Goal: Check status: Check status

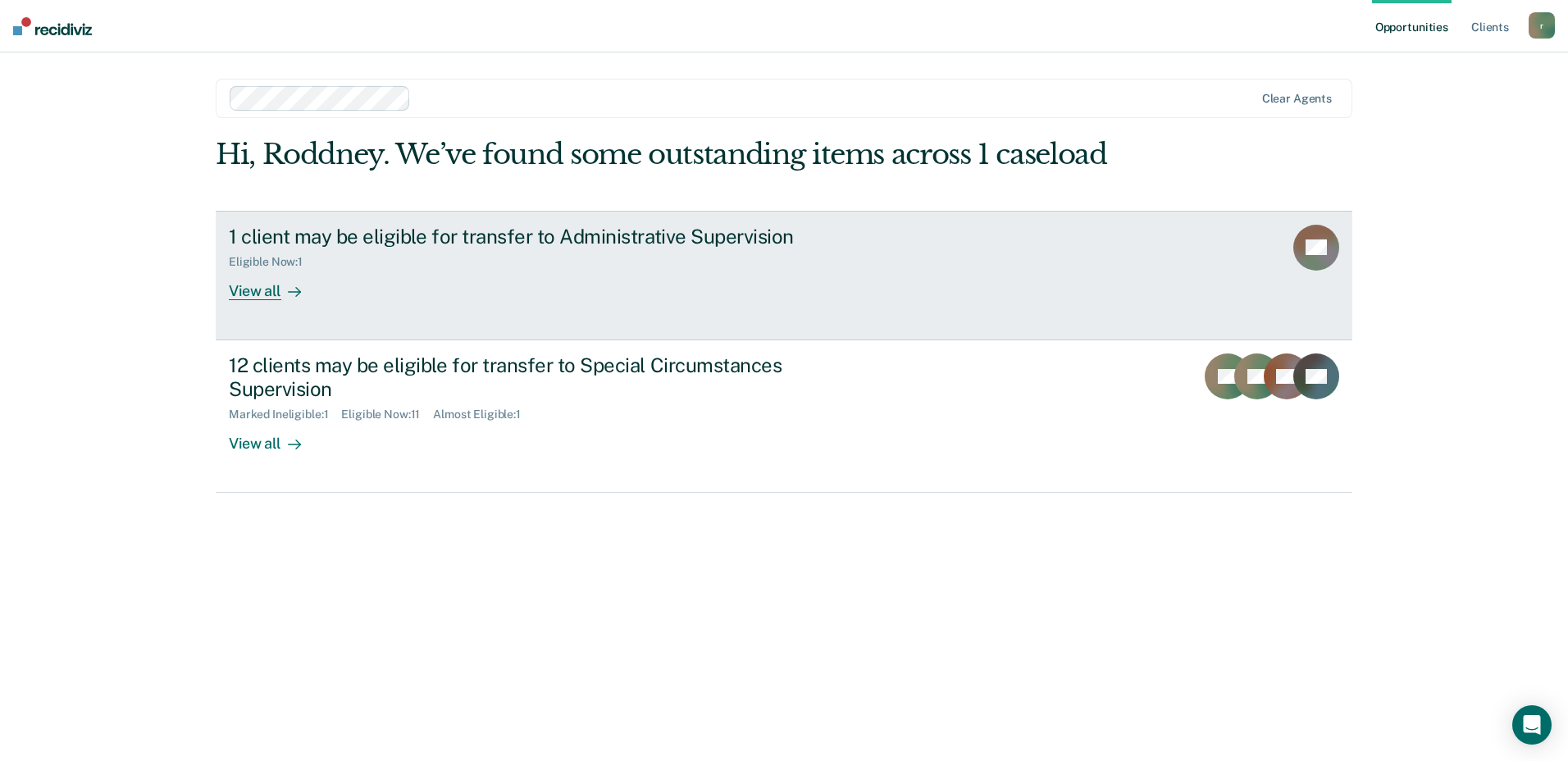
click at [247, 290] on div "View all" at bounding box center [274, 285] width 92 height 32
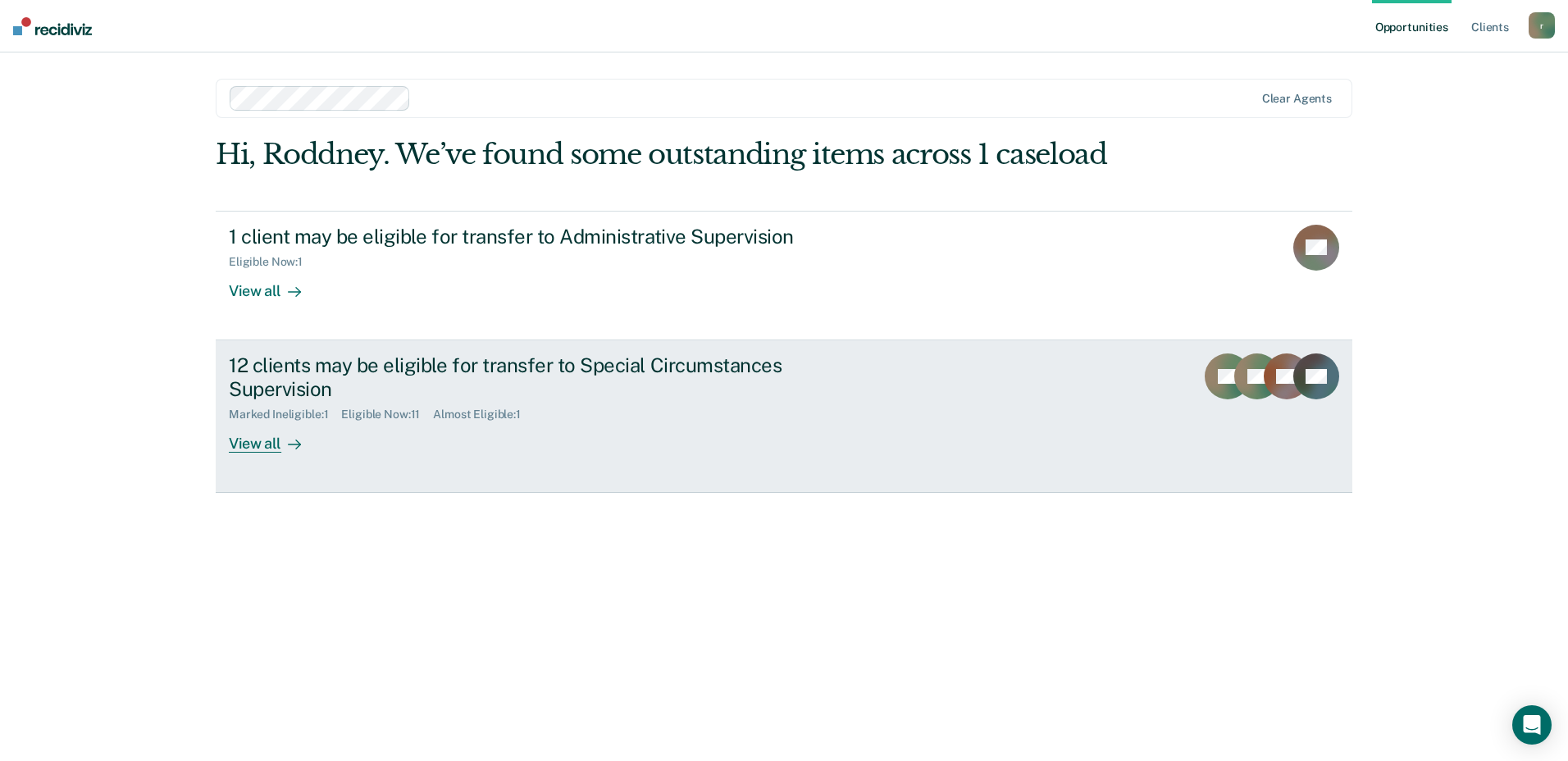
click at [247, 450] on div "View all" at bounding box center [274, 437] width 92 height 32
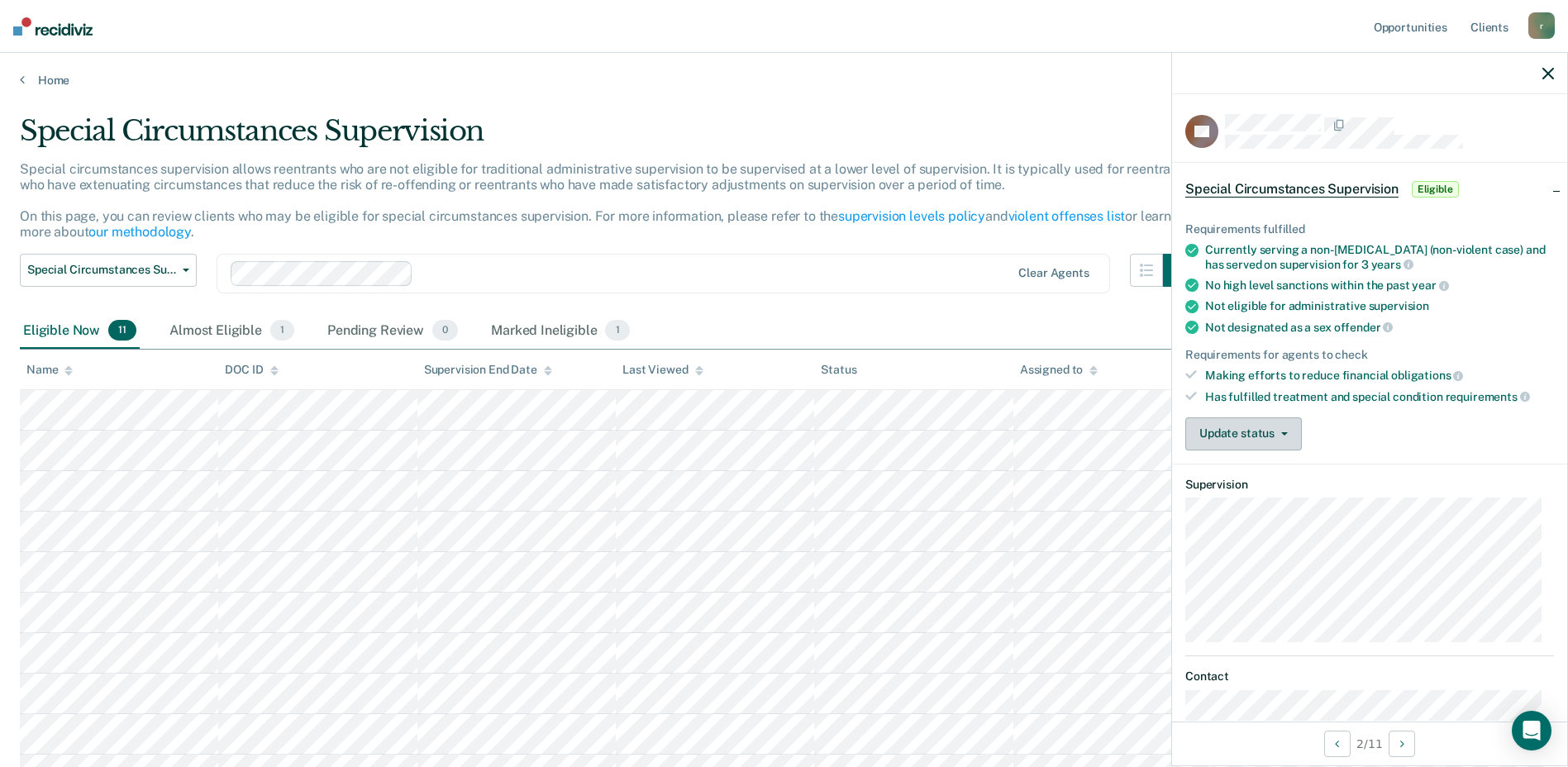
click at [1274, 422] on button "Update status" at bounding box center [1243, 434] width 116 height 33
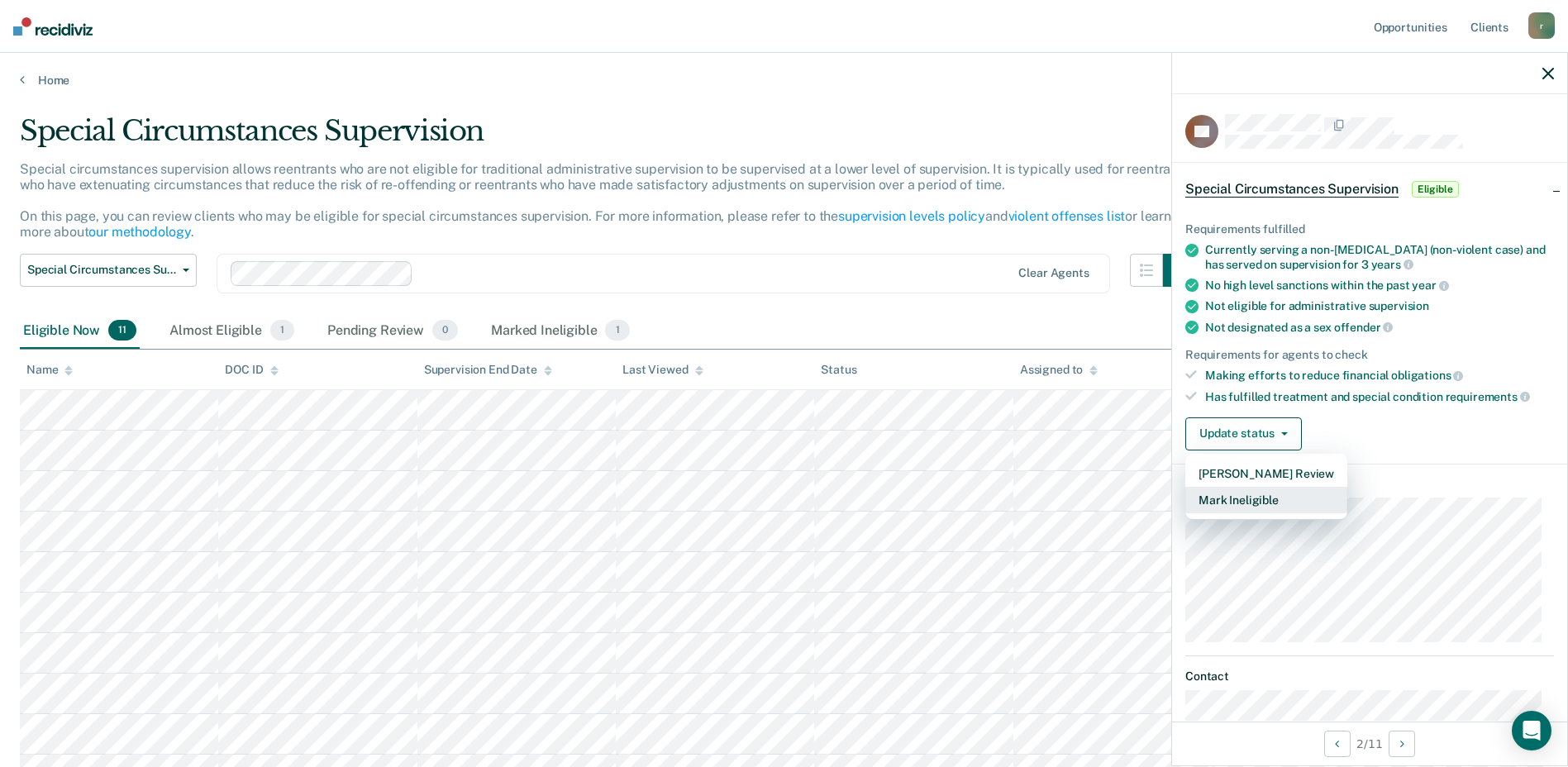
click at [1256, 492] on button "Mark Ineligible" at bounding box center [1266, 500] width 162 height 26
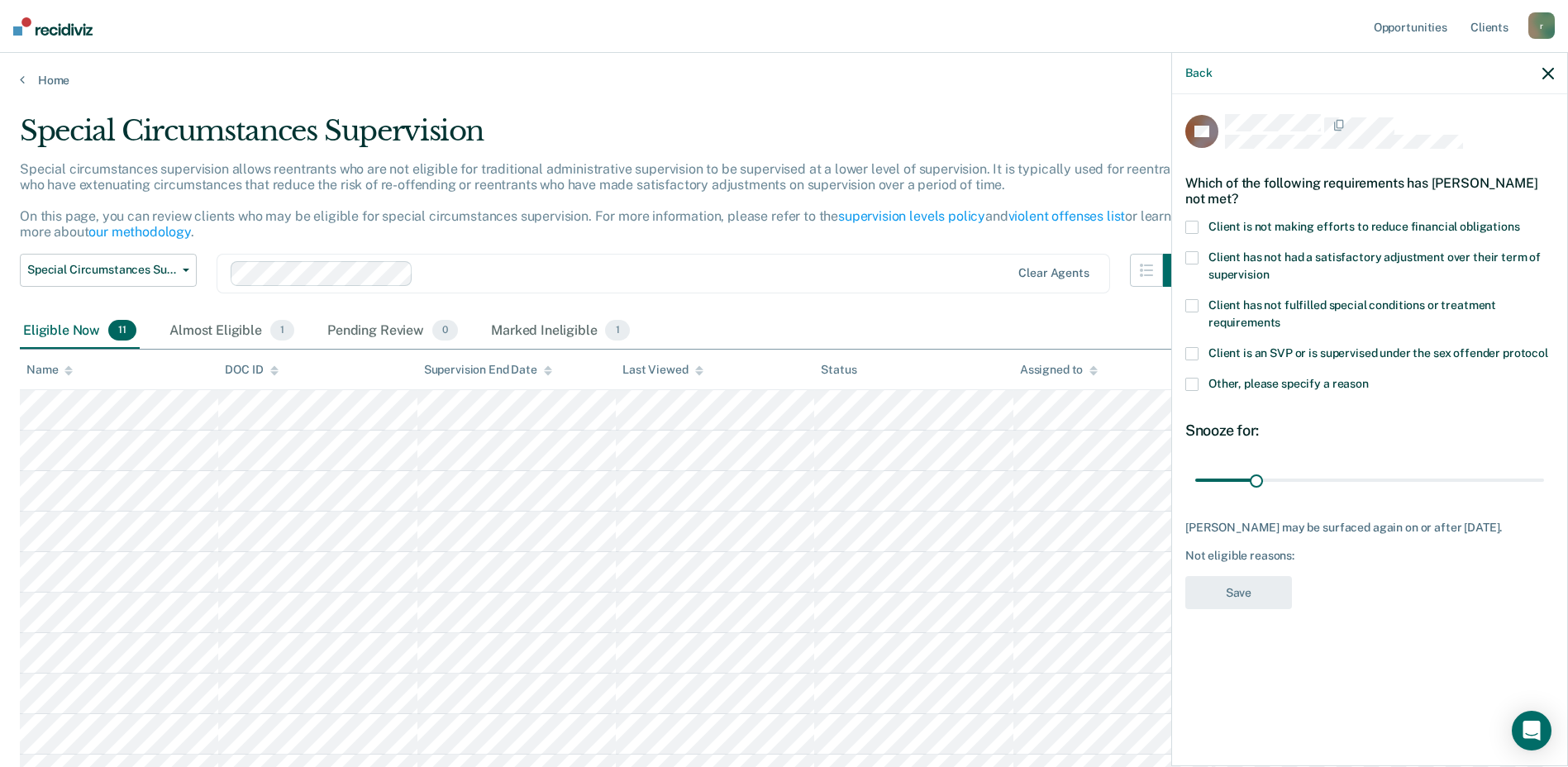
click at [1191, 225] on span at bounding box center [1192, 227] width 14 height 14
click at [1197, 255] on span at bounding box center [1192, 258] width 14 height 14
click at [1269, 601] on button "Save" at bounding box center [1239, 593] width 107 height 34
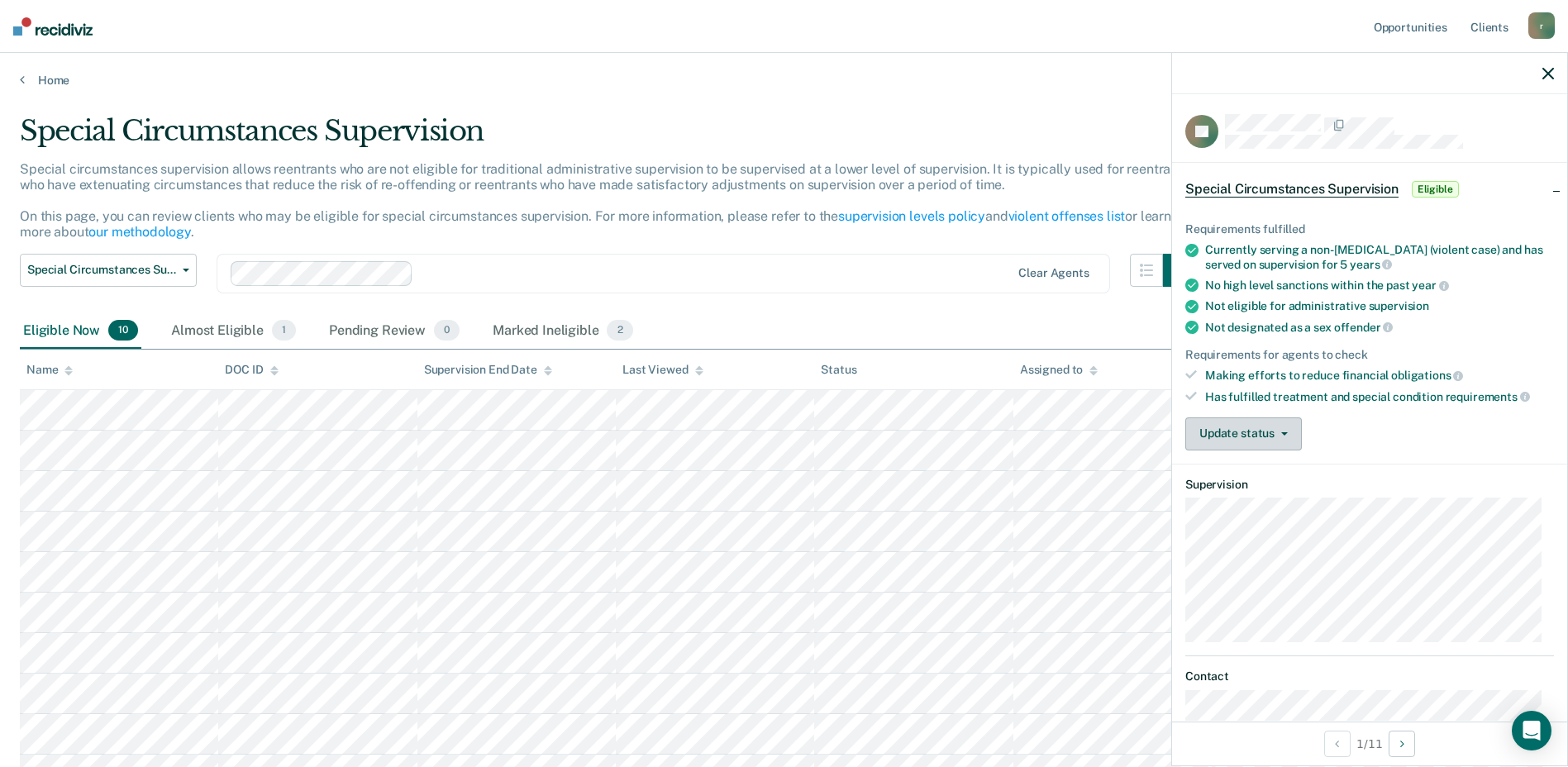
click at [1243, 431] on button "Update status" at bounding box center [1243, 434] width 116 height 33
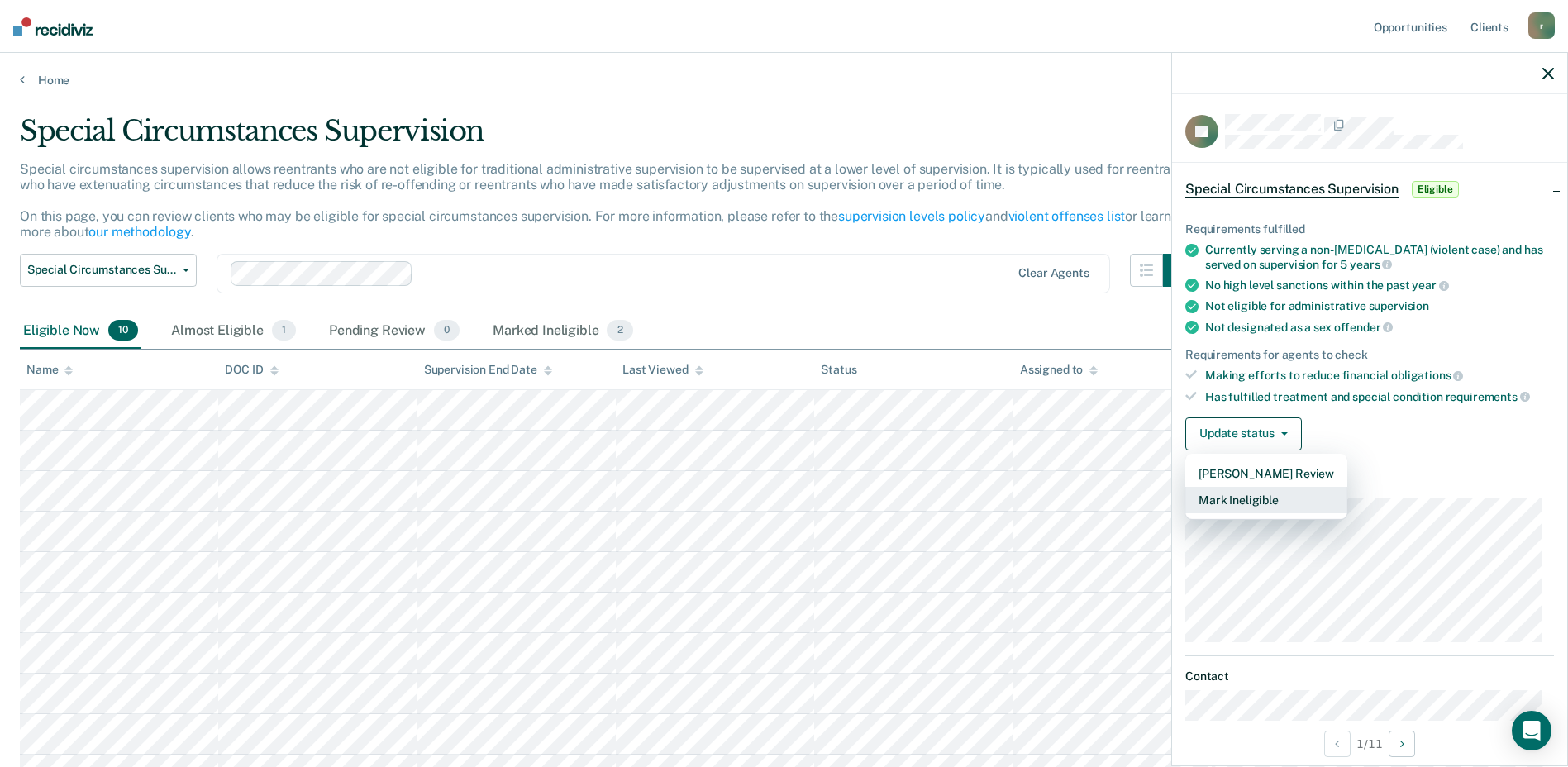
click at [1224, 502] on button "Mark Ineligible" at bounding box center [1266, 500] width 162 height 26
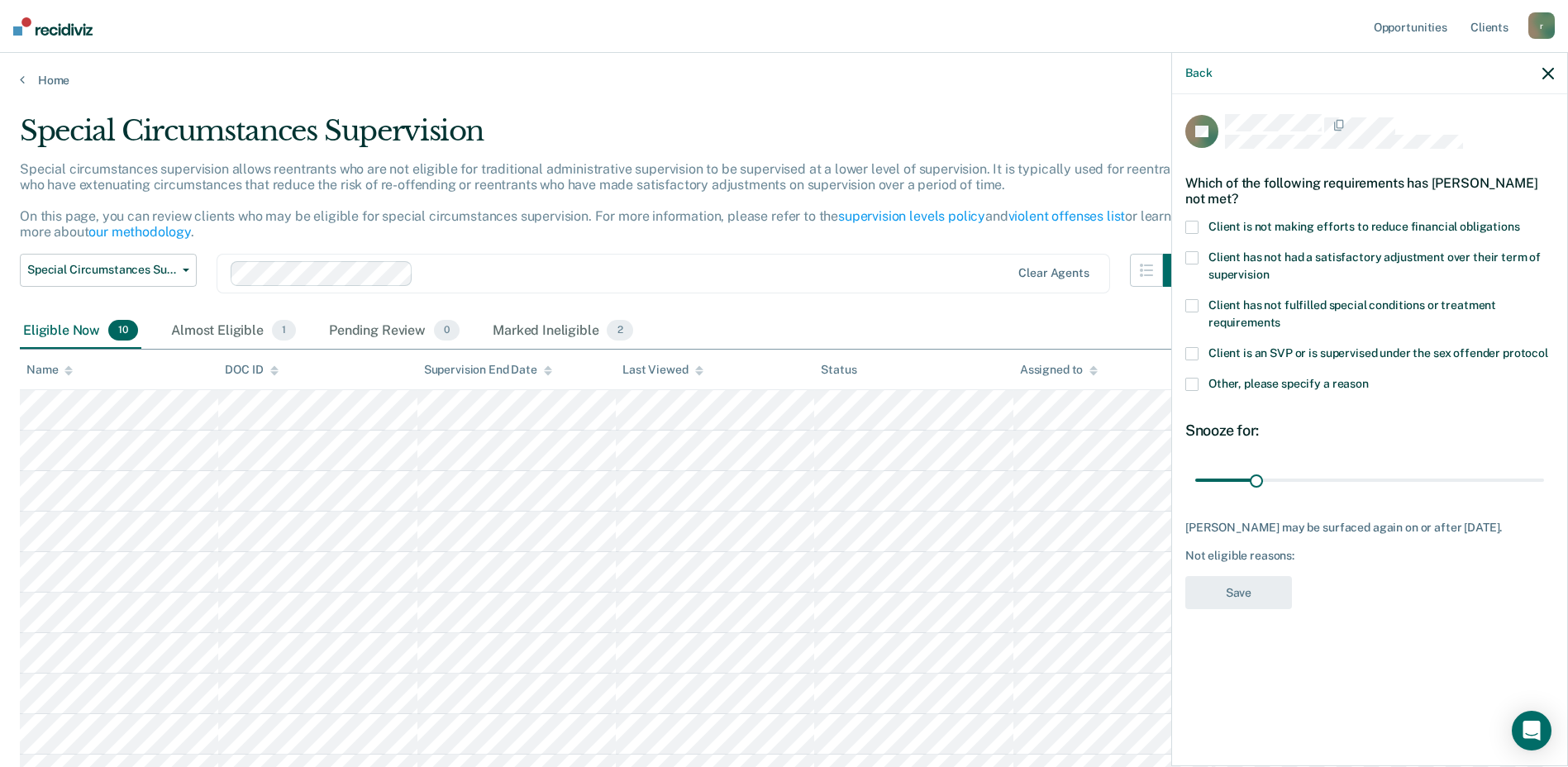
click at [1195, 230] on span at bounding box center [1192, 227] width 14 height 14
drag, startPoint x: 1256, startPoint y: 482, endPoint x: 1369, endPoint y: 481, distance: 113.0
type input "90"
click at [1369, 481] on input "range" at bounding box center [1369, 480] width 349 height 29
click at [1261, 596] on button "Save" at bounding box center [1239, 593] width 107 height 34
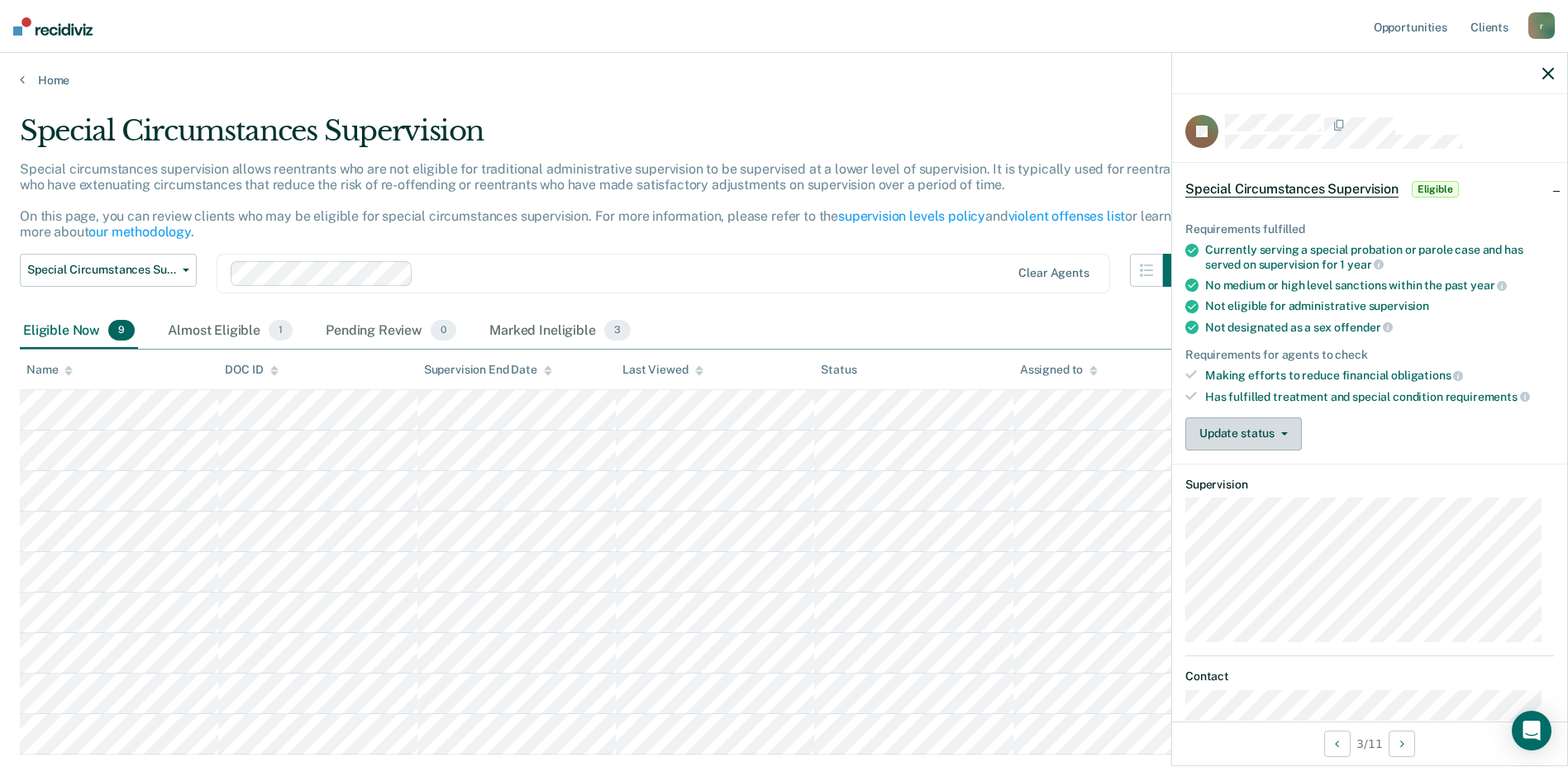
click at [1213, 418] on button "Update status" at bounding box center [1243, 434] width 116 height 33
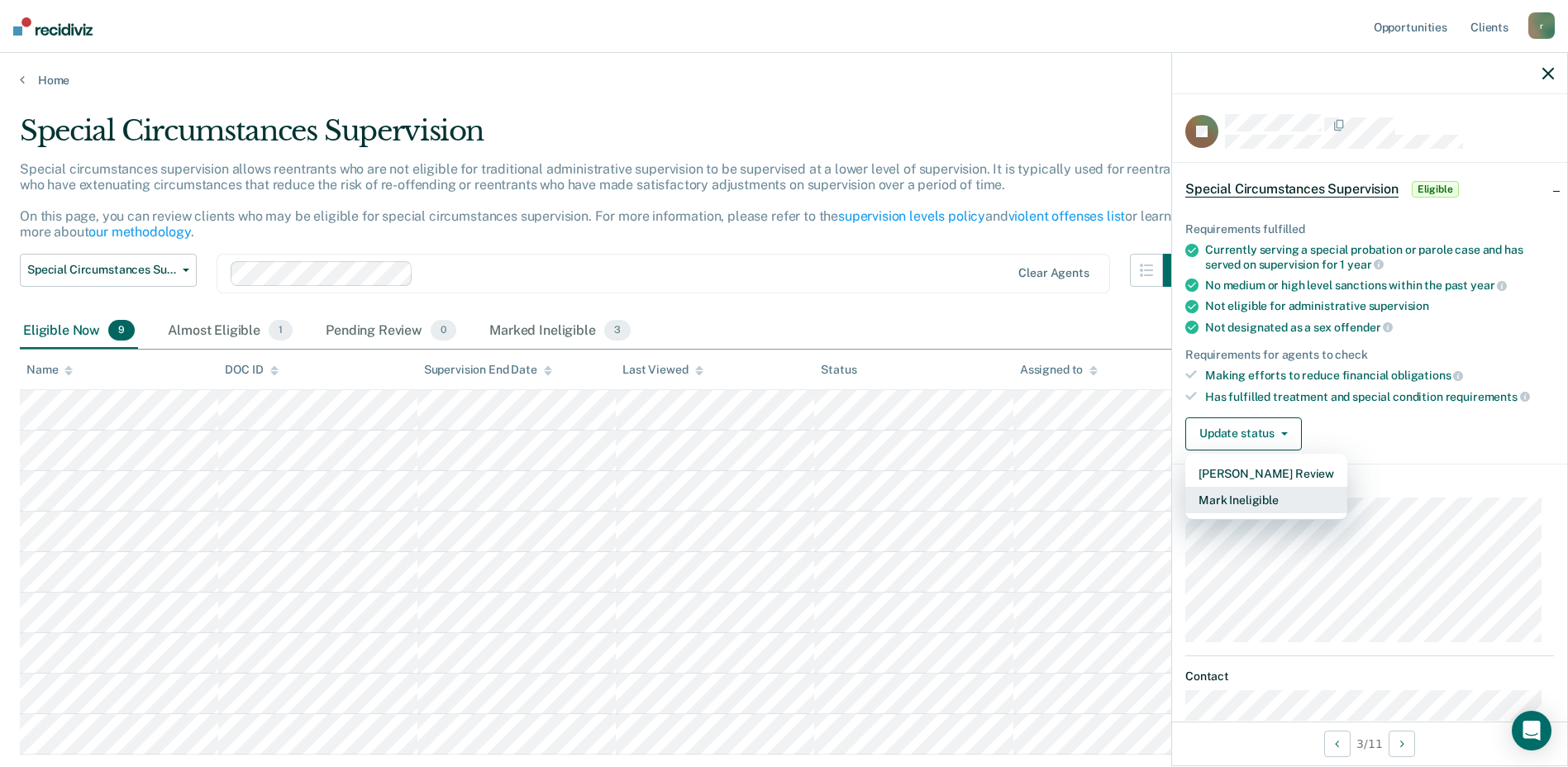
click at [1252, 497] on button "Mark Ineligible" at bounding box center [1266, 500] width 162 height 26
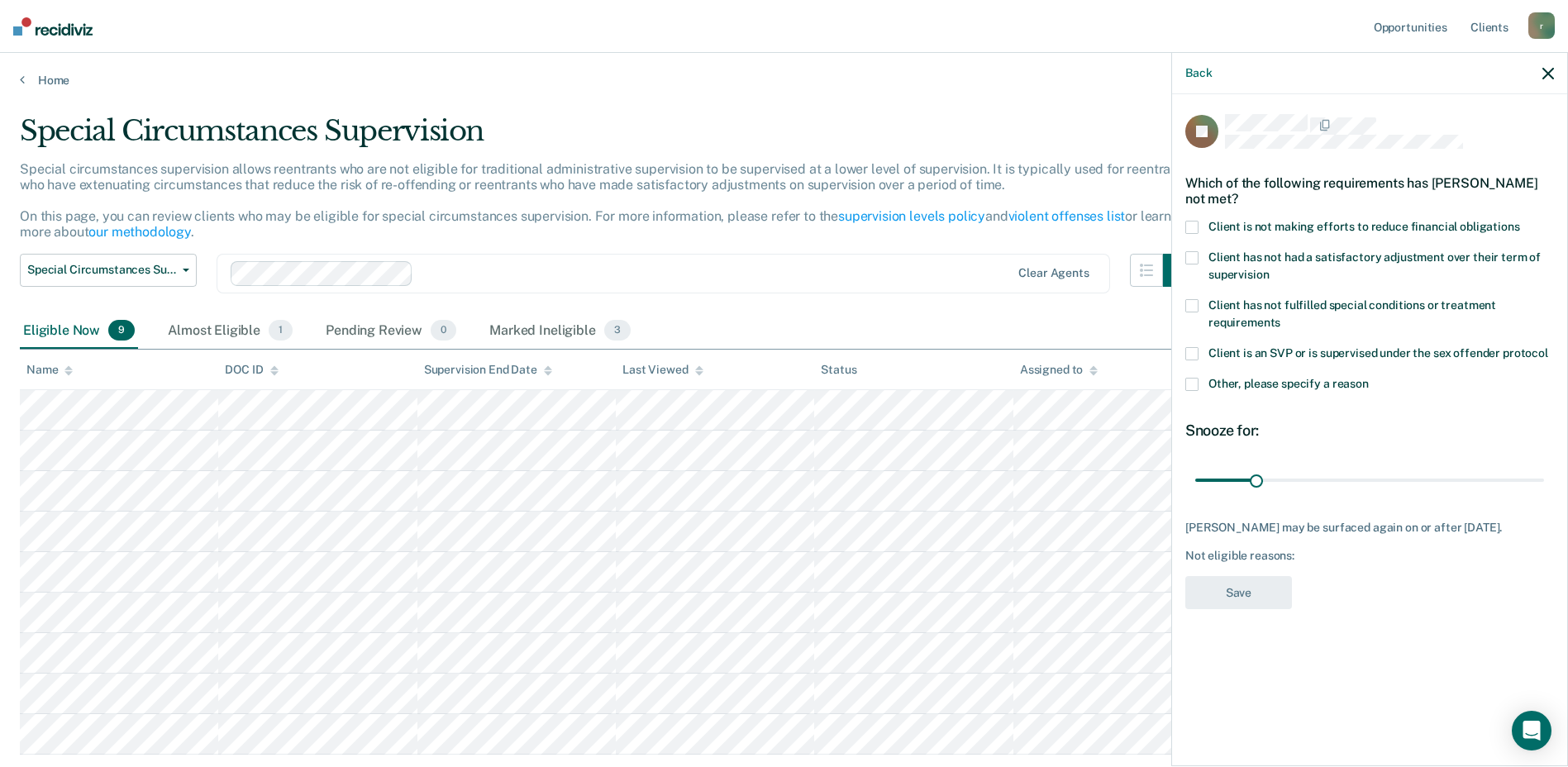
click at [1196, 238] on div "Client is not making efforts to reduce financial obligations" at bounding box center [1369, 236] width 369 height 31
click at [1330, 306] on span "Client has not fulfilled special conditions or treatment requirements" at bounding box center [1352, 314] width 288 height 31
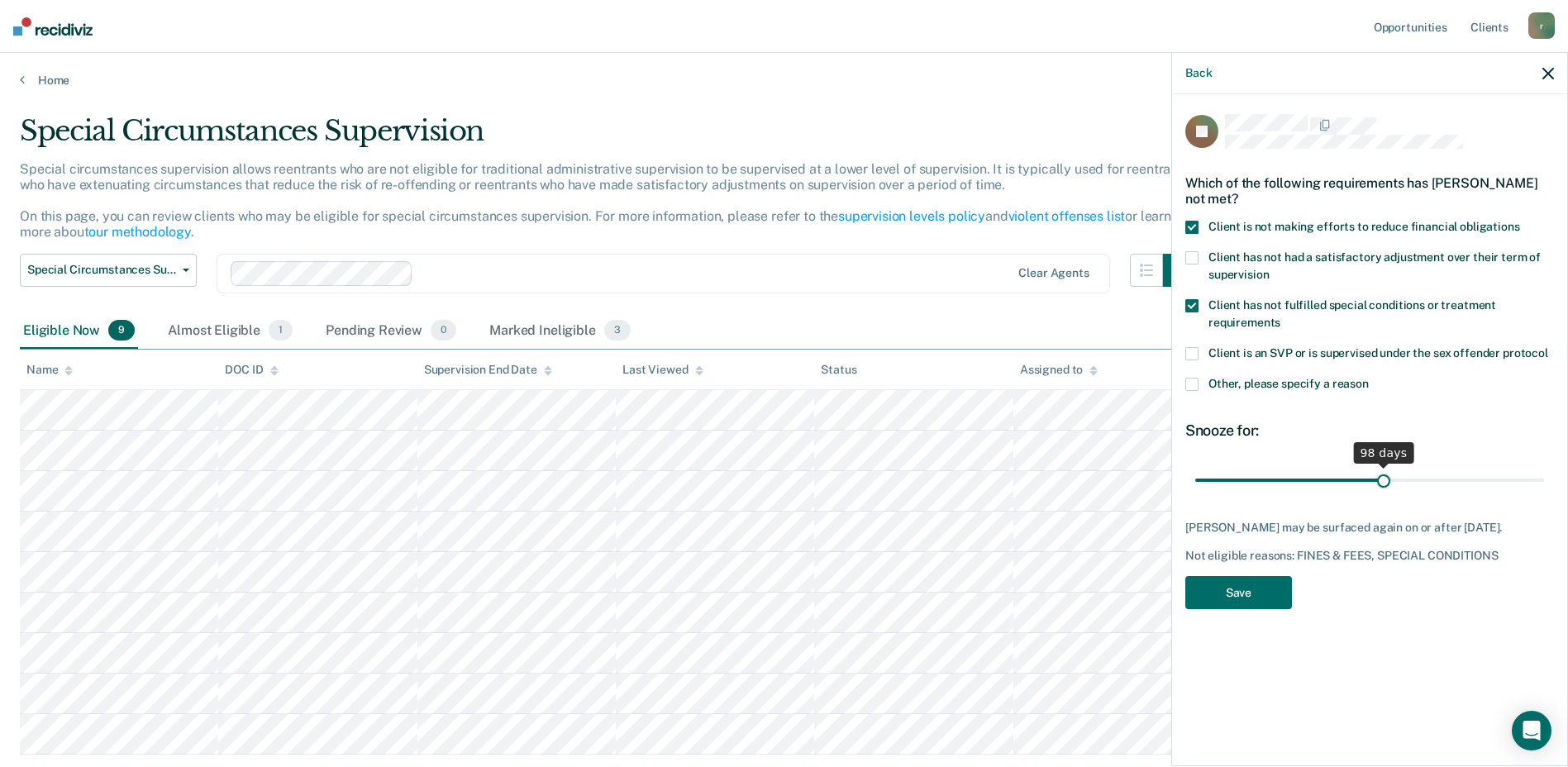
drag, startPoint x: 1262, startPoint y: 475, endPoint x: 1383, endPoint y: 462, distance: 121.7
click at [1383, 466] on input "range" at bounding box center [1369, 480] width 349 height 29
click at [1383, 464] on div at bounding box center [1383, 467] width 11 height 5
drag, startPoint x: 1384, startPoint y: 473, endPoint x: 1366, endPoint y: 476, distance: 18.2
click at [1366, 476] on input "range" at bounding box center [1369, 480] width 349 height 29
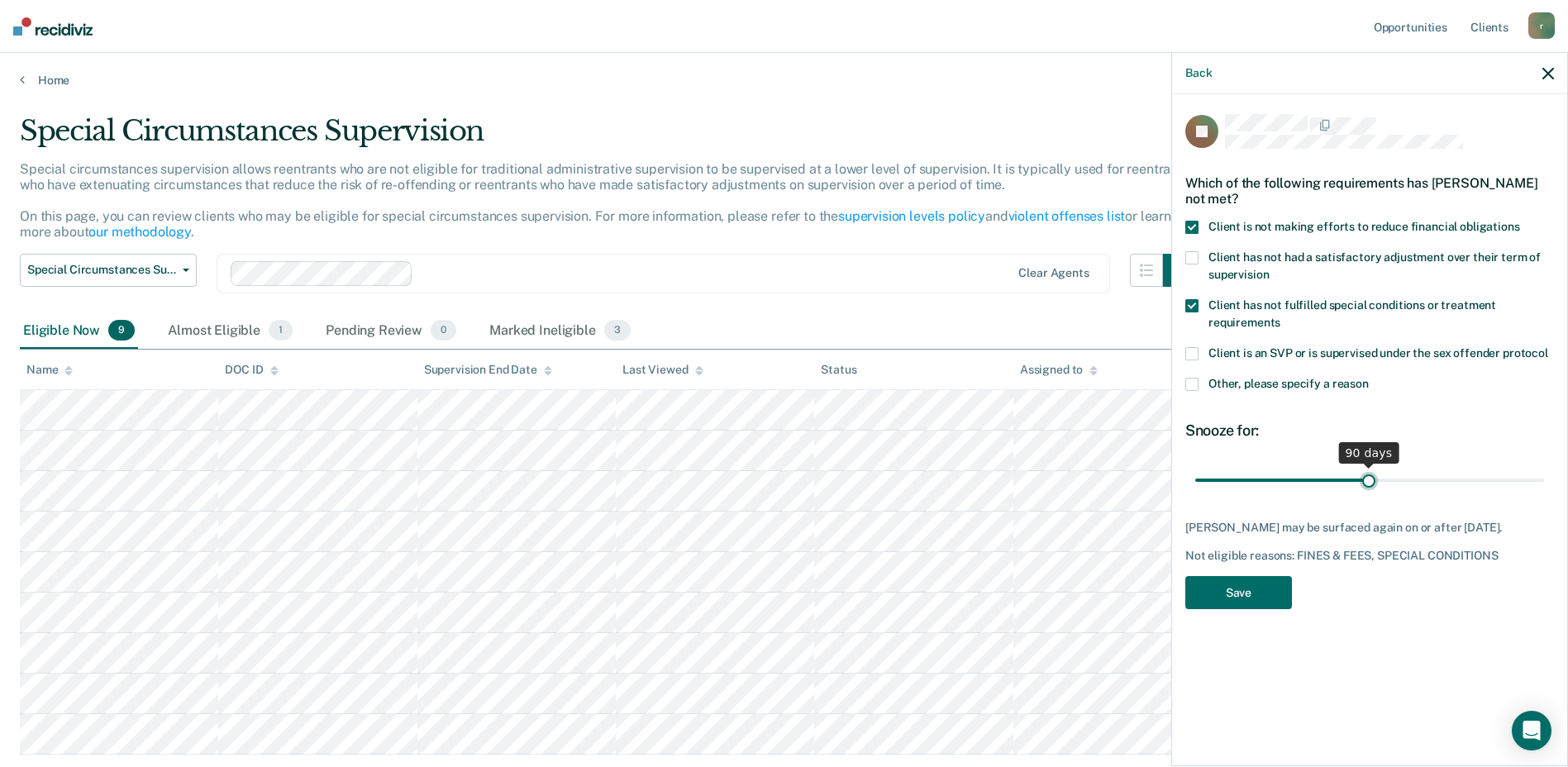
type input "90"
click at [1369, 473] on input "range" at bounding box center [1369, 480] width 349 height 29
click at [1259, 587] on button "Save" at bounding box center [1239, 593] width 107 height 34
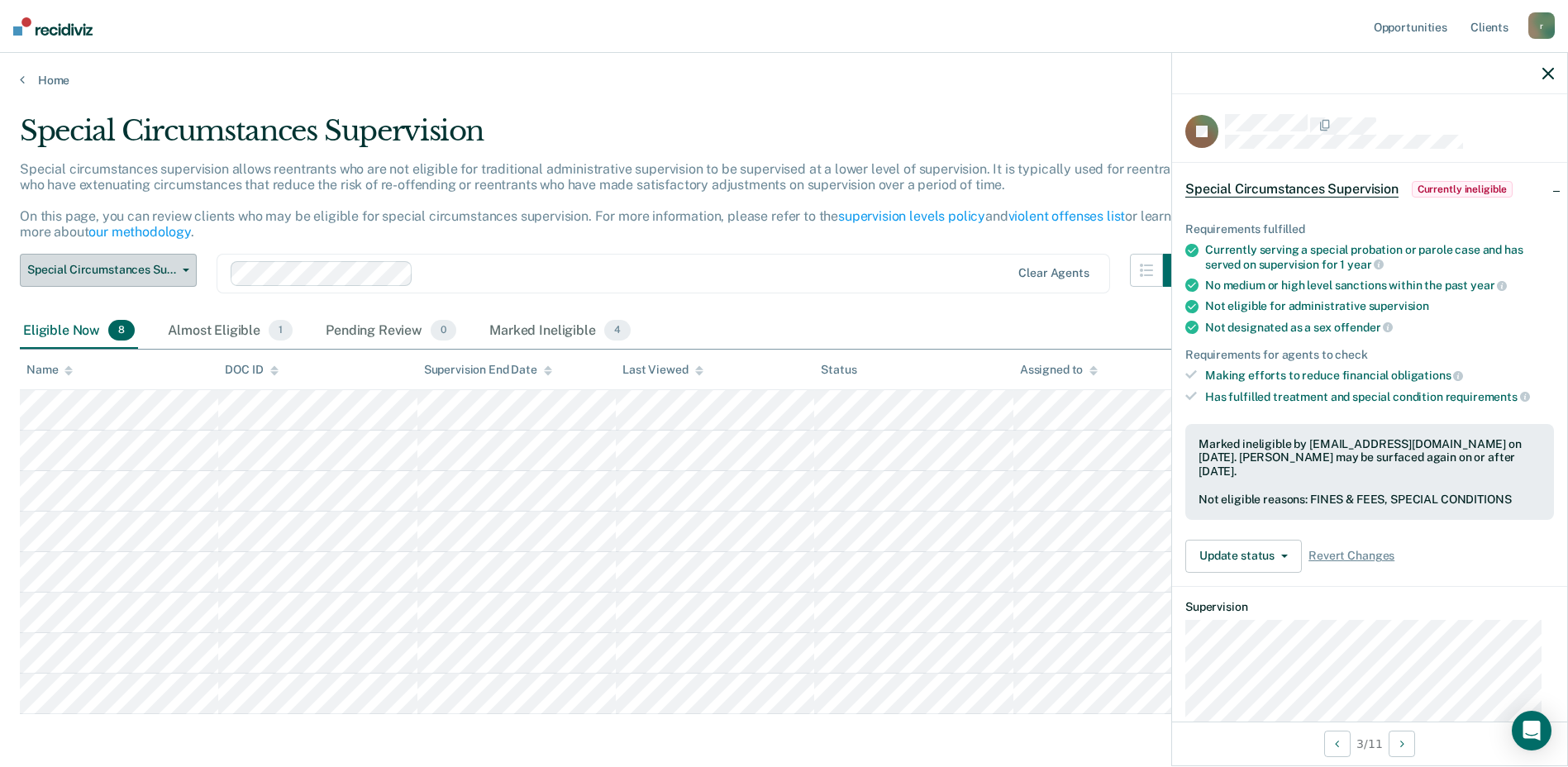
click at [127, 277] on button "Special Circumstances Supervision" at bounding box center [108, 270] width 177 height 33
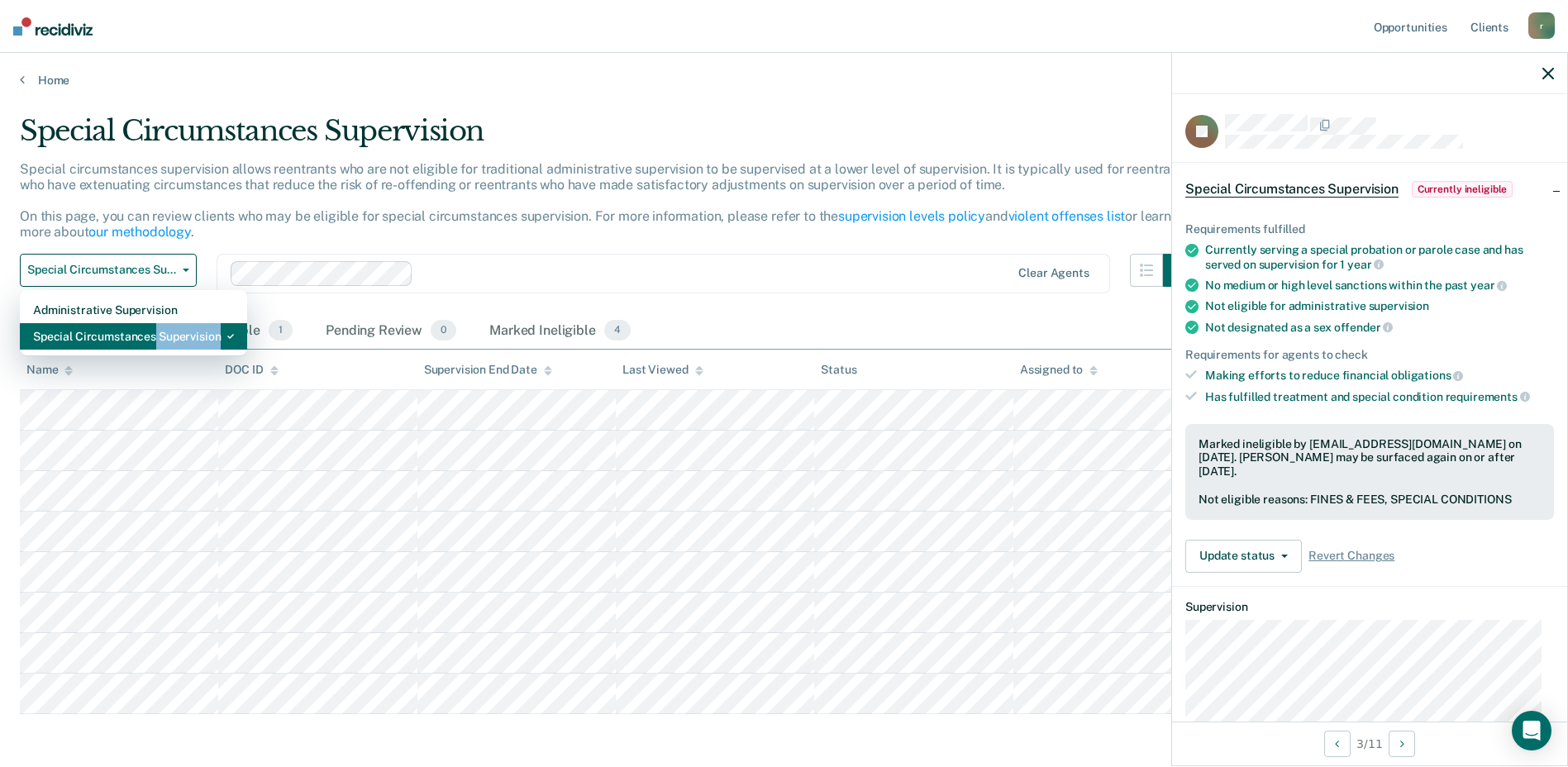
click at [155, 349] on div "Administrative Supervision Special Circumstances Supervision" at bounding box center [133, 323] width 227 height 66
drag, startPoint x: 155, startPoint y: 349, endPoint x: 164, endPoint y: 335, distance: 16.6
click at [164, 335] on div "Special Circumstances Supervision" at bounding box center [133, 336] width 201 height 26
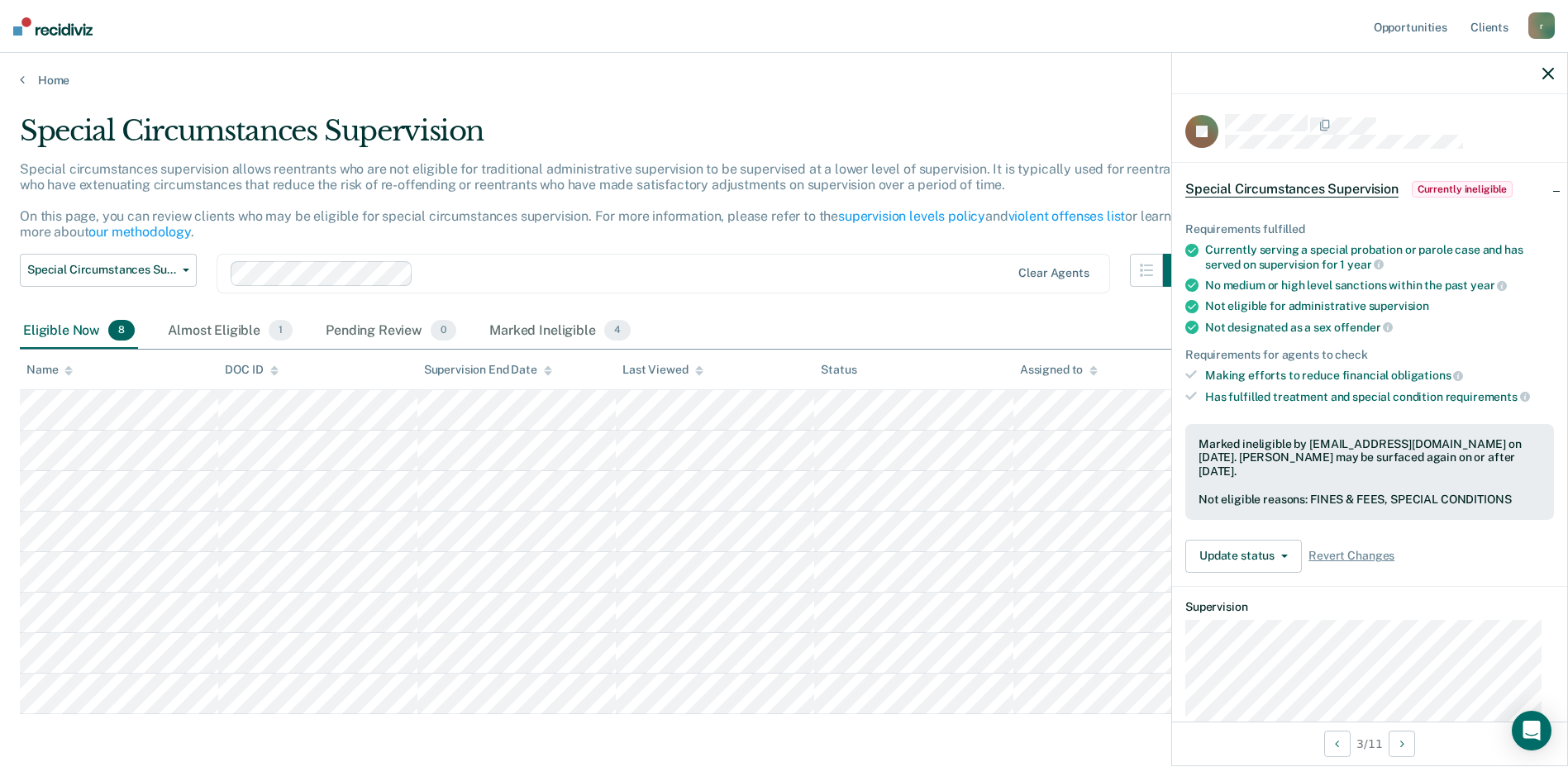
drag, startPoint x: 88, startPoint y: 333, endPoint x: 306, endPoint y: 359, distance: 219.5
click at [93, 333] on div "Eligible Now 8" at bounding box center [78, 331] width 118 height 36
click at [242, 338] on div "Almost Eligible 1" at bounding box center [230, 331] width 132 height 36
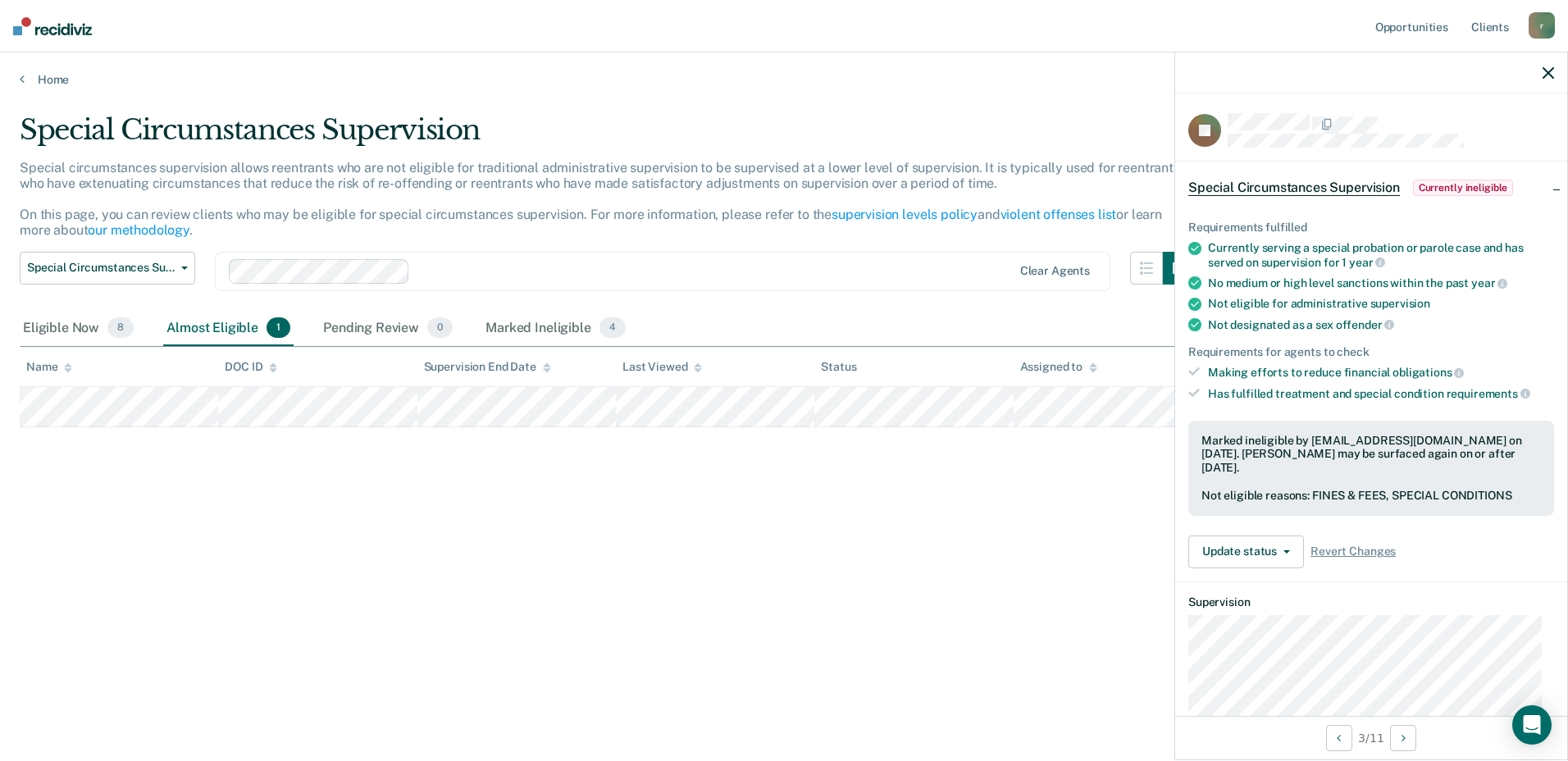
click at [216, 323] on div "Almost Eligible 1" at bounding box center [228, 328] width 130 height 36
click at [76, 331] on div "Eligible Now 8" at bounding box center [77, 328] width 117 height 36
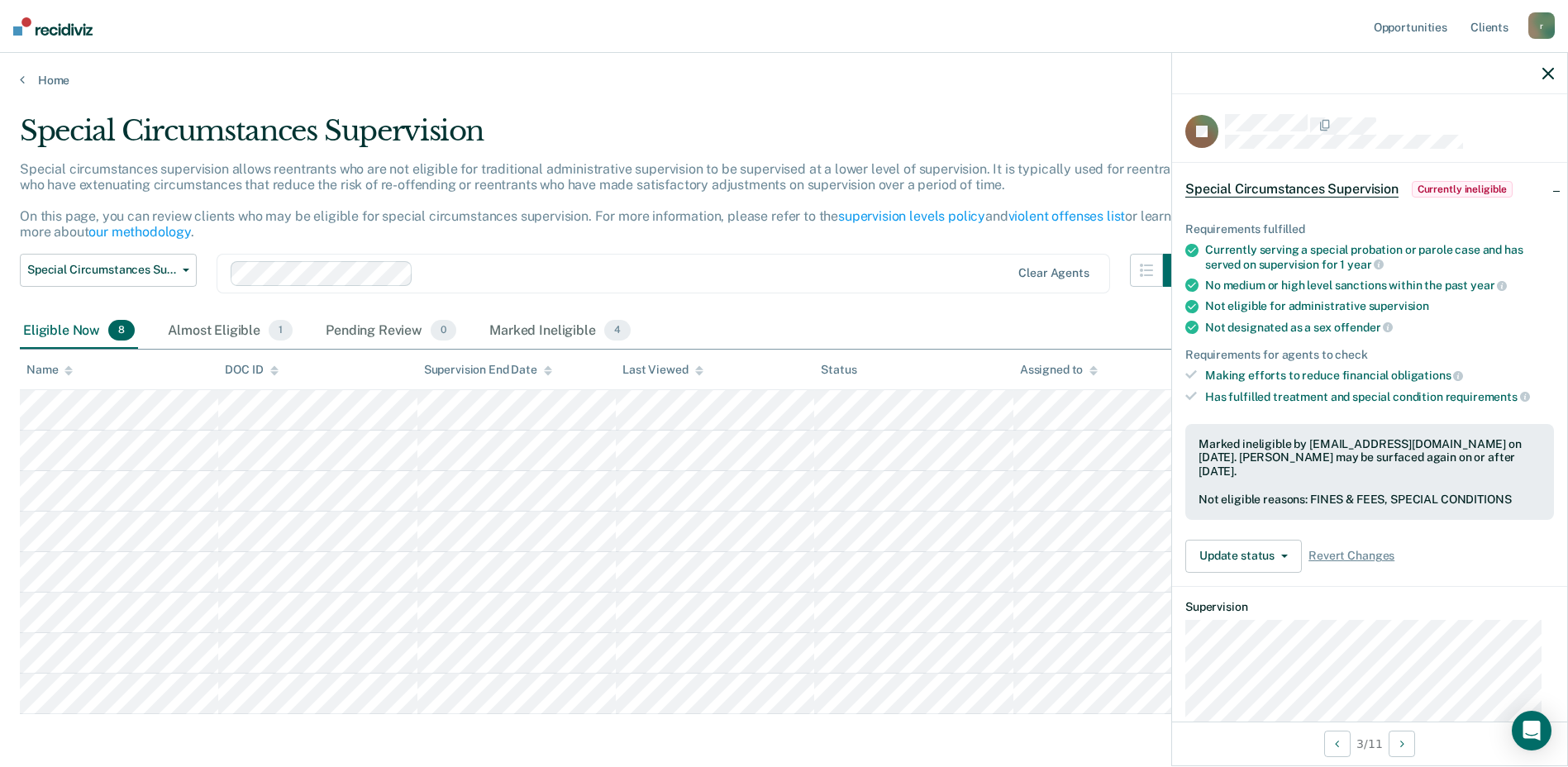
click at [1548, 69] on icon "button" at bounding box center [1548, 74] width 12 height 12
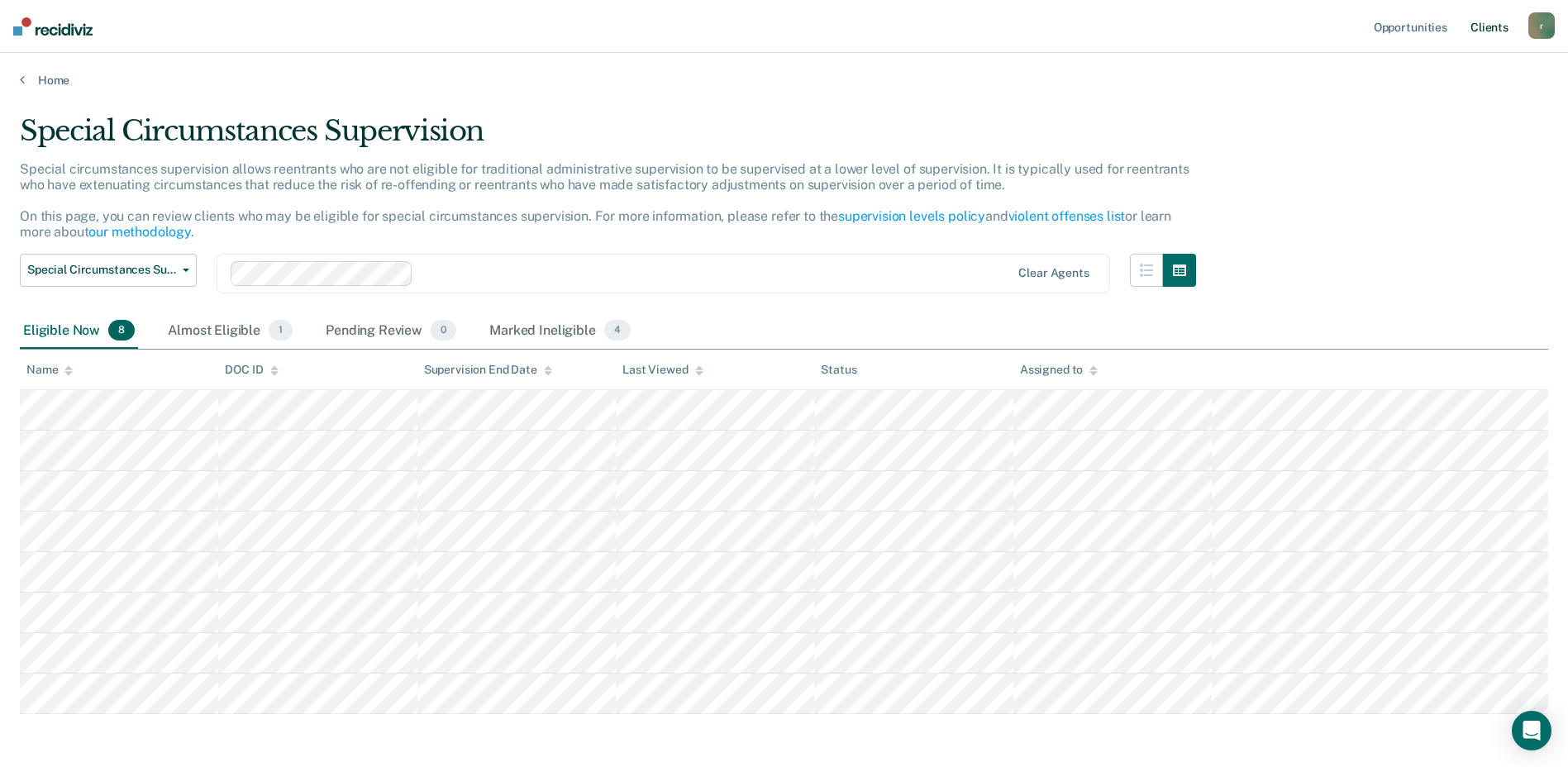
click at [1477, 23] on link "Client s" at bounding box center [1490, 26] width 45 height 53
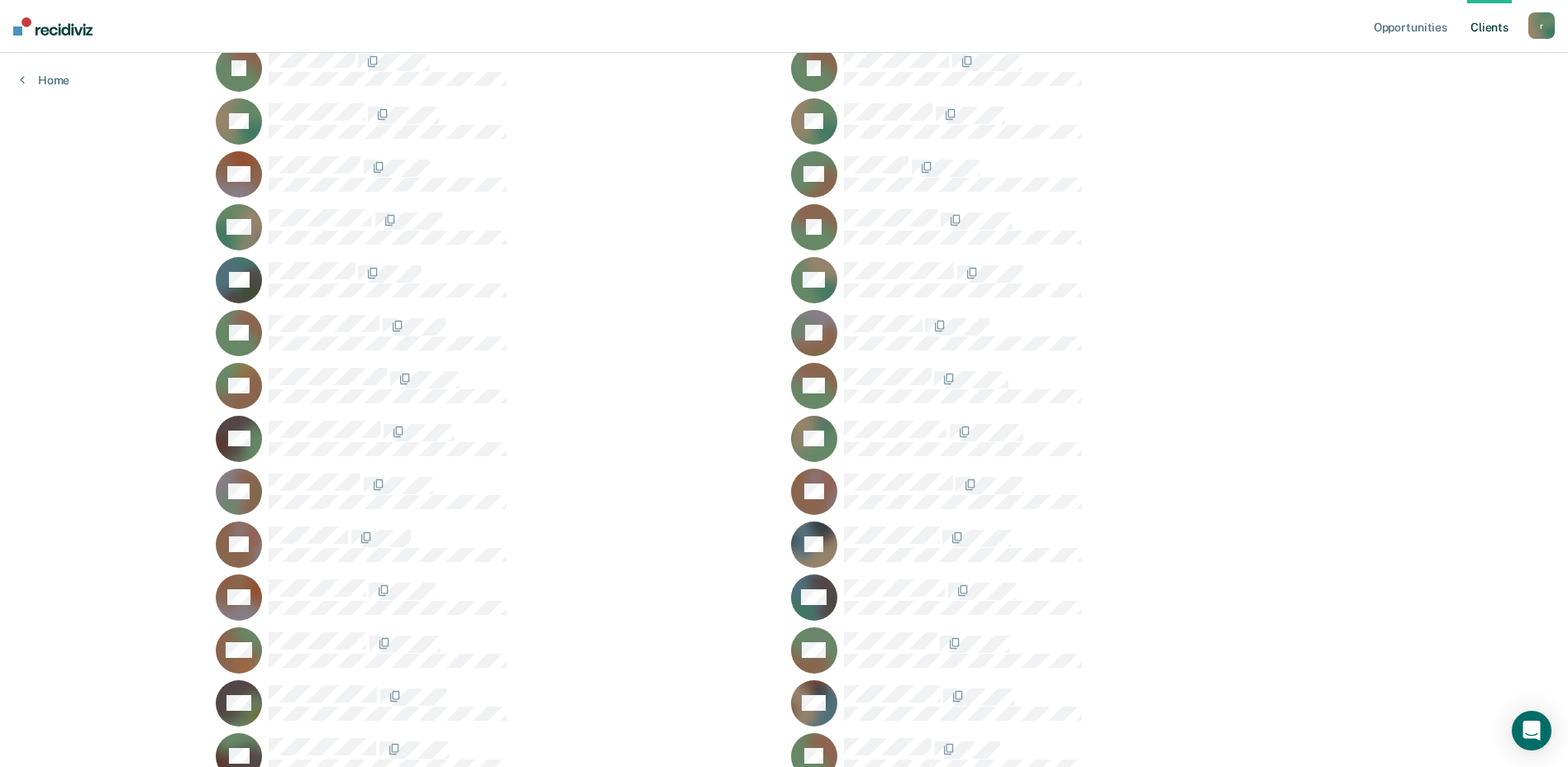
scroll to position [1157, 0]
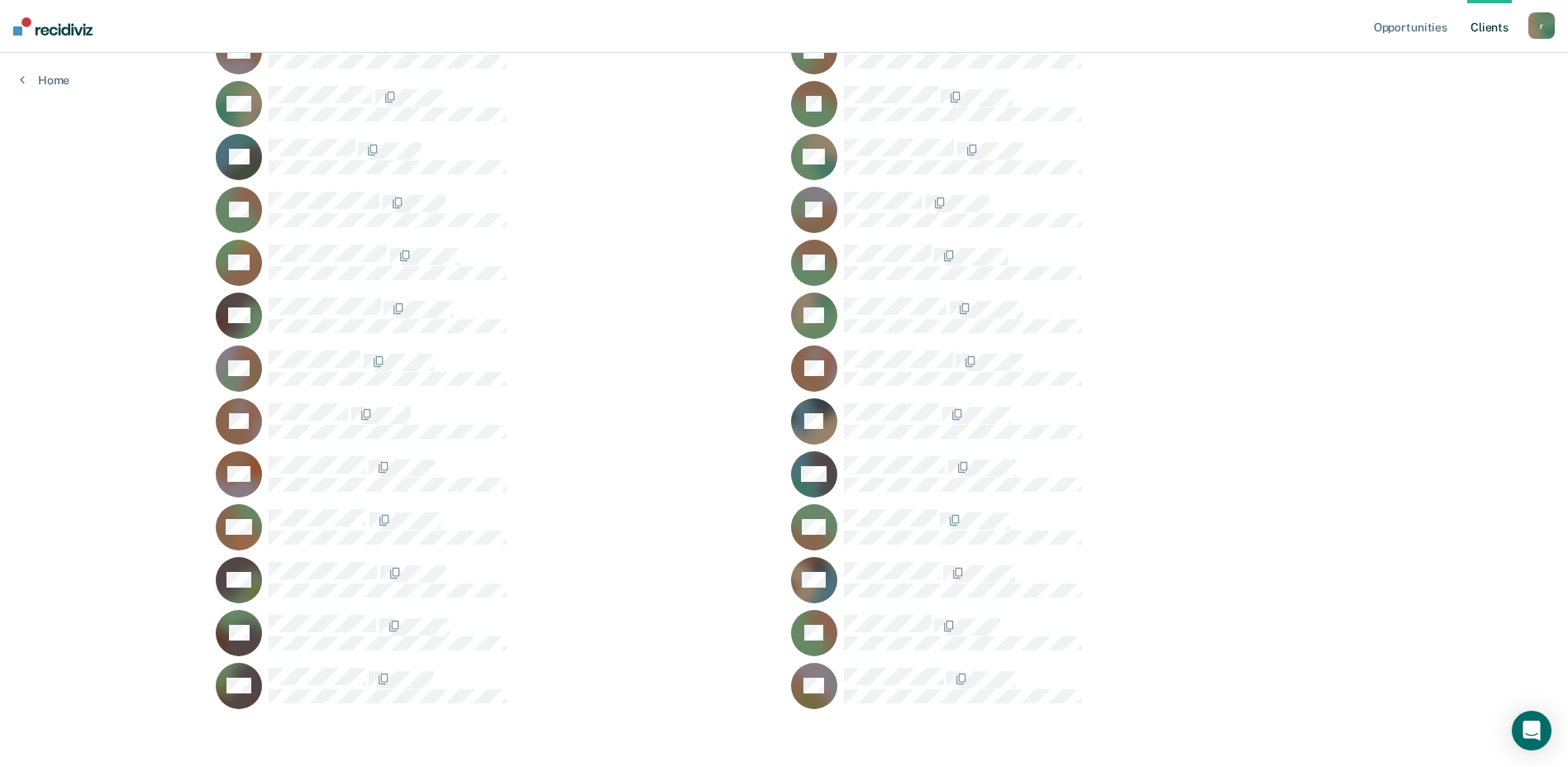
scroll to position [1285, 0]
